Goal: Navigation & Orientation: Find specific page/section

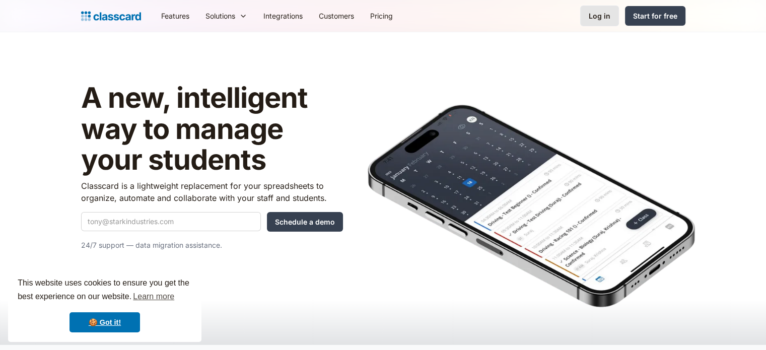
click at [610, 15] on div "Log in" at bounding box center [600, 16] width 22 height 11
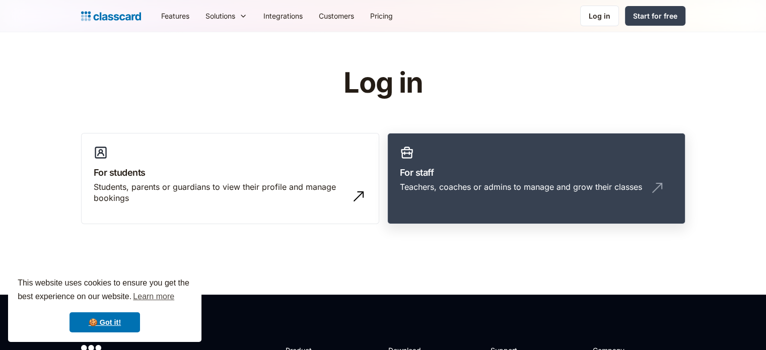
click at [413, 167] on h3 "For staff" at bounding box center [536, 173] width 273 height 14
